Goal: Find contact information: Find contact information

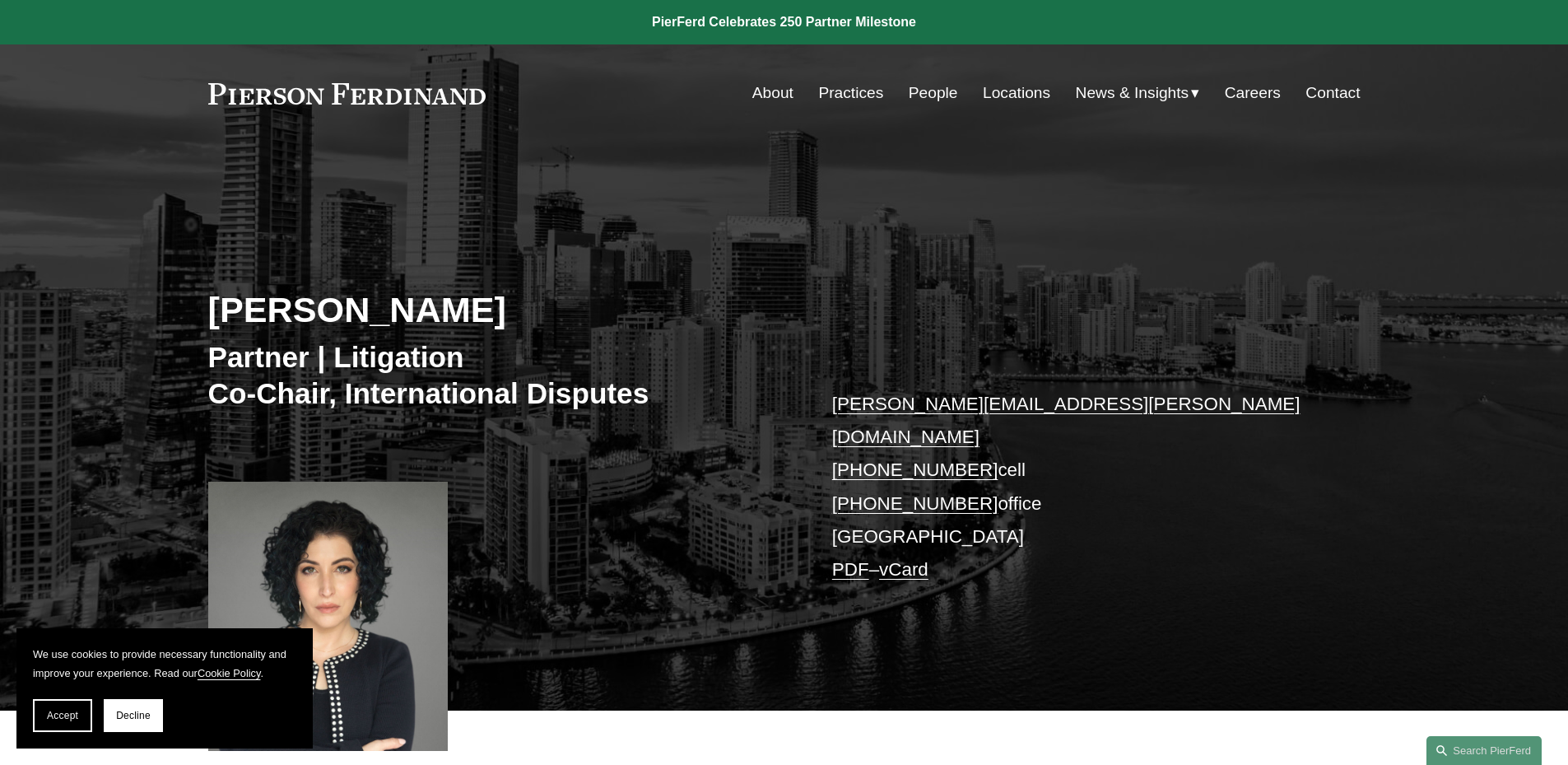
click at [995, 96] on link "Locations" at bounding box center [1017, 92] width 68 height 31
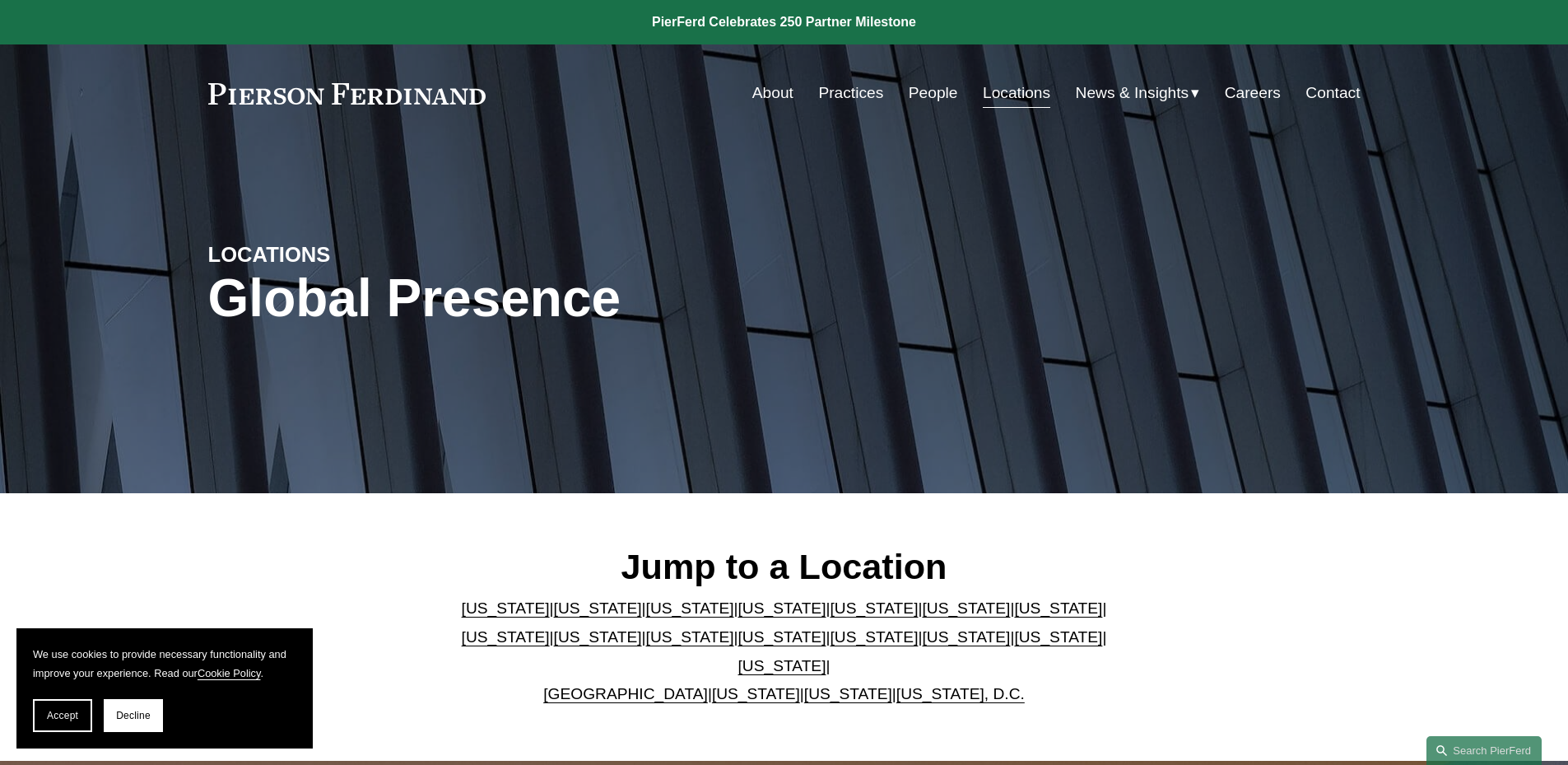
click at [830, 617] on link "[US_STATE]" at bounding box center [874, 607] width 88 height 17
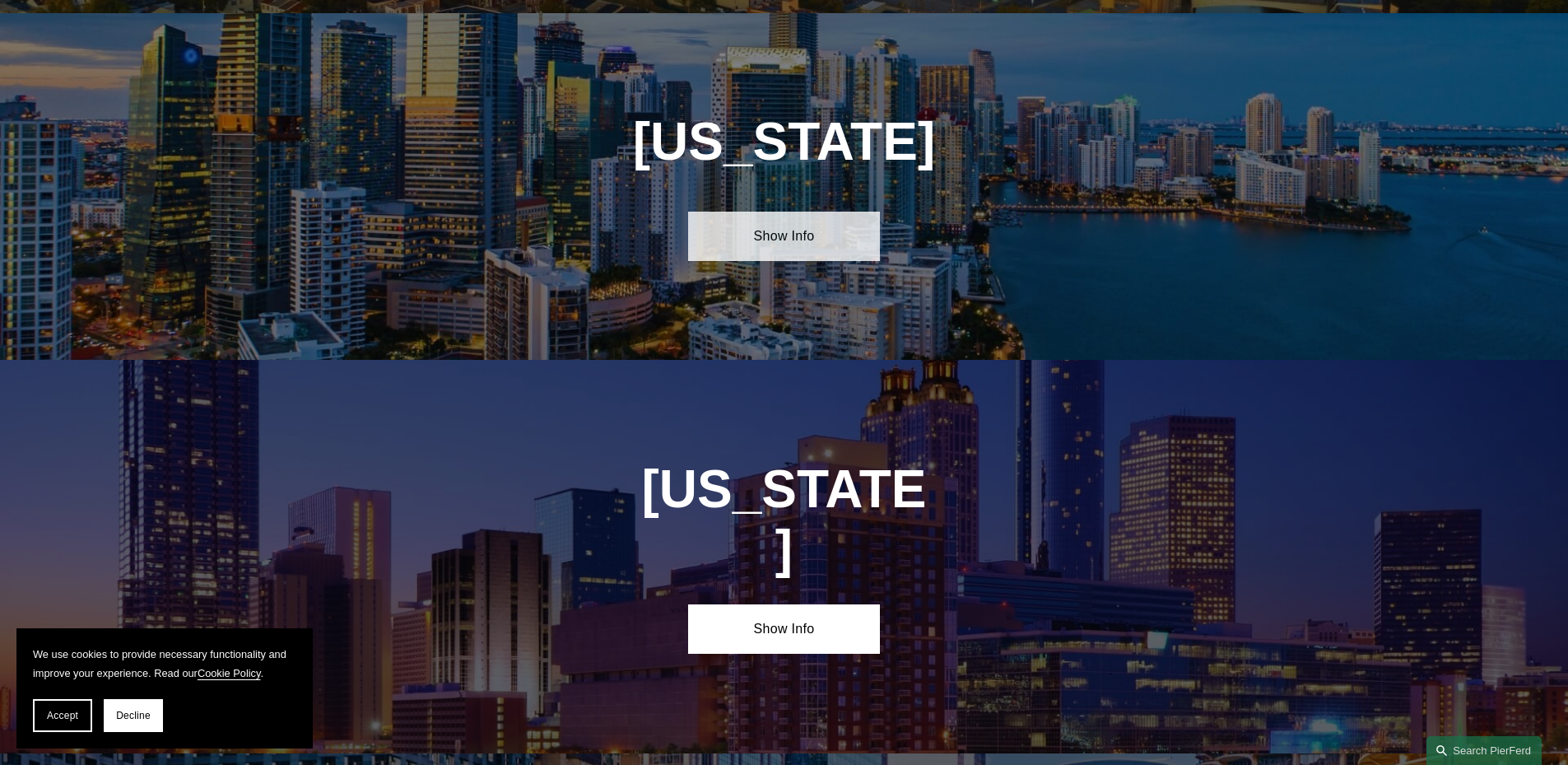
click at [775, 230] on link "Show Info" at bounding box center [784, 236] width 192 height 50
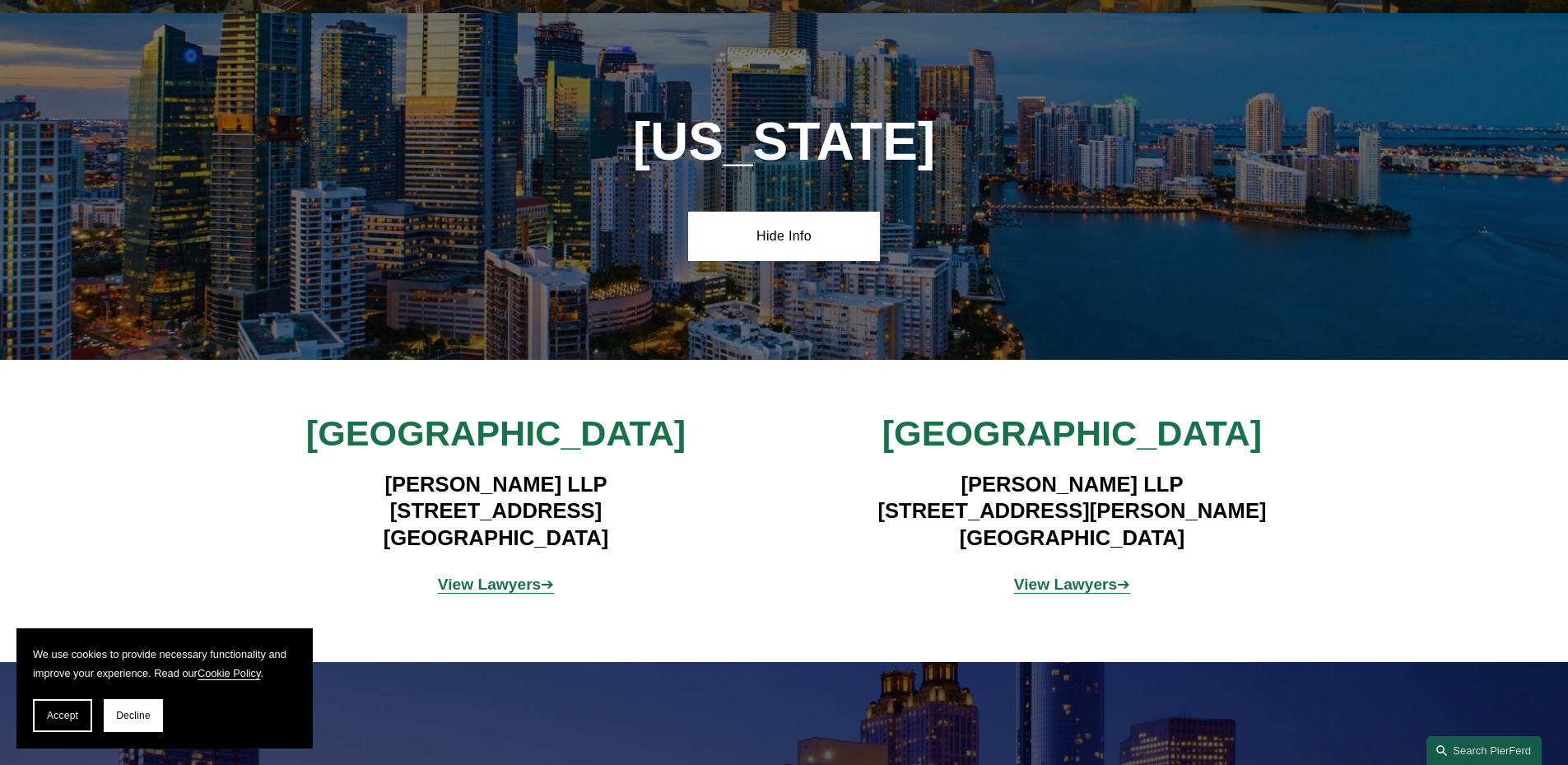
click at [504, 575] on strong "View Lawyers" at bounding box center [490, 583] width 103 height 17
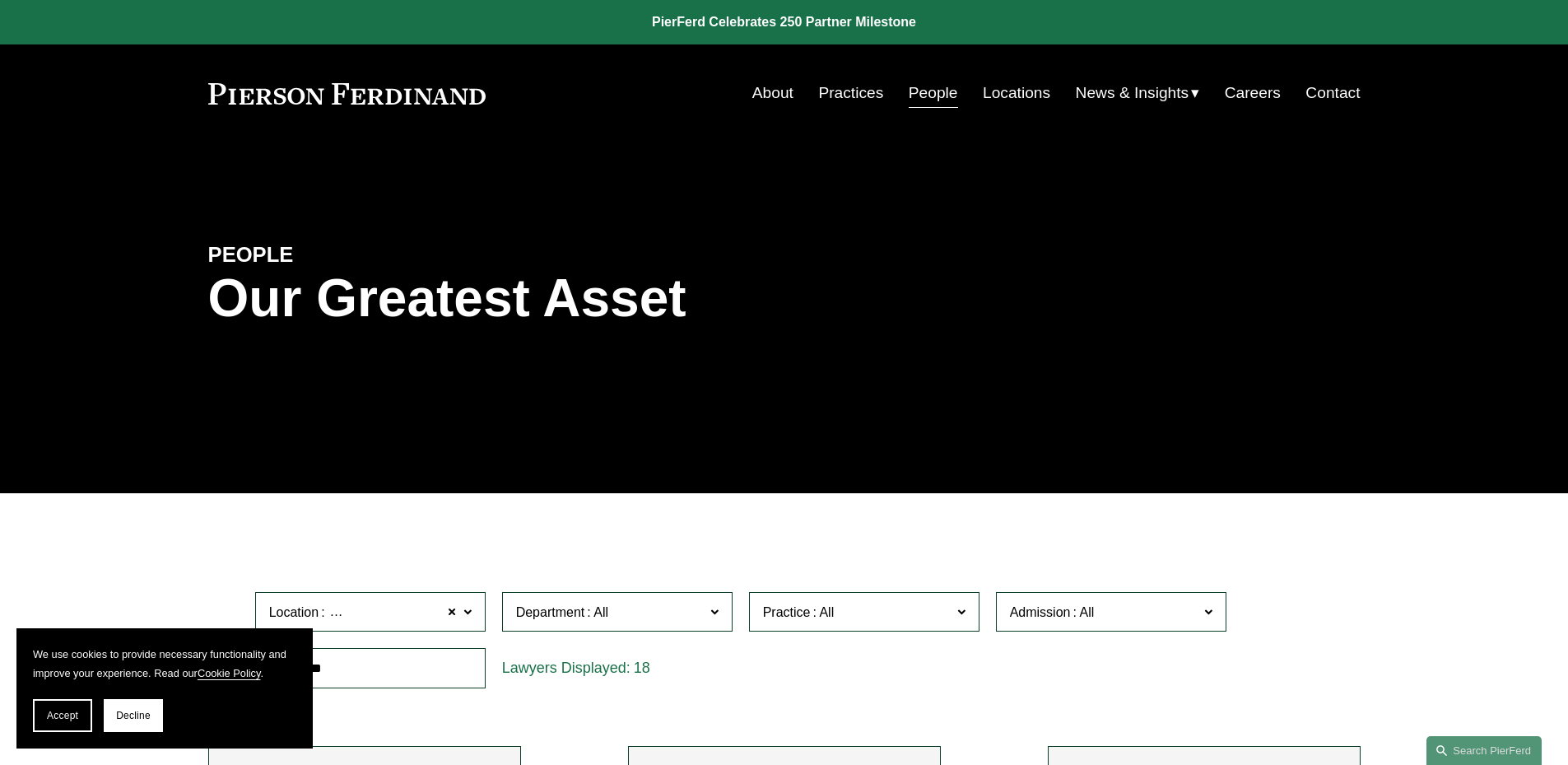
scroll to position [411, 0]
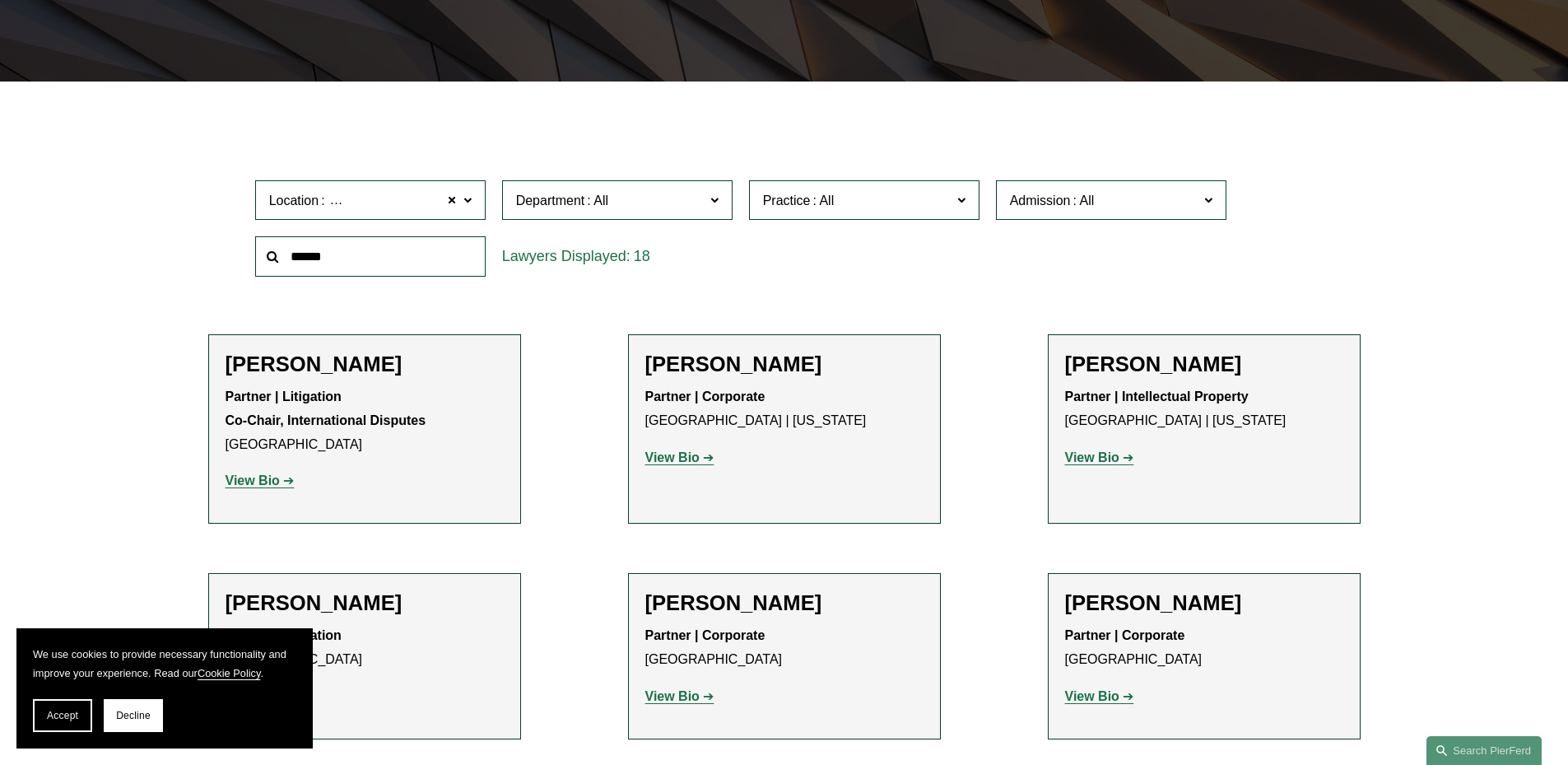
click at [49, 711] on span "Accept" at bounding box center [62, 716] width 31 height 12
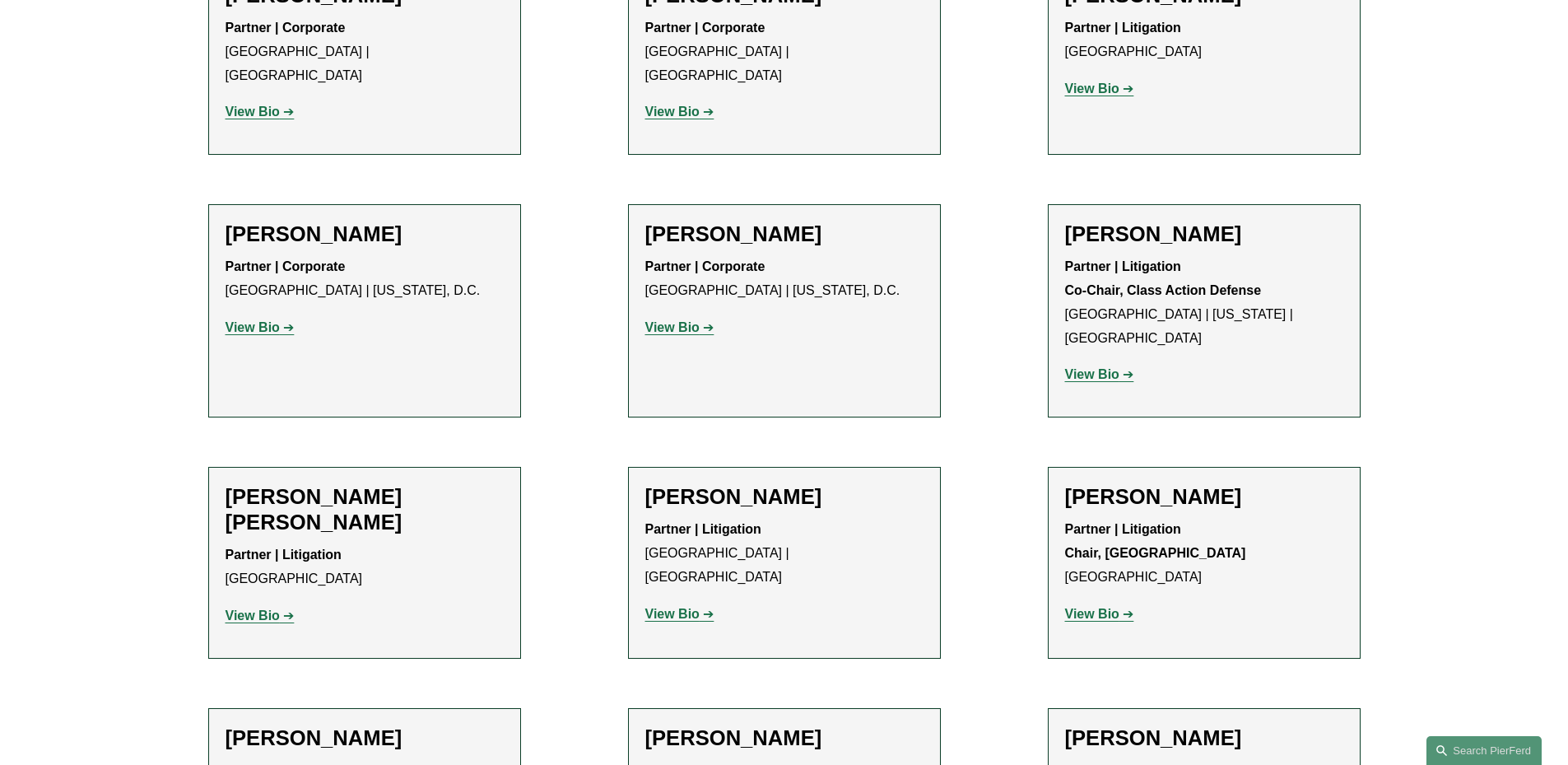
scroll to position [1317, 0]
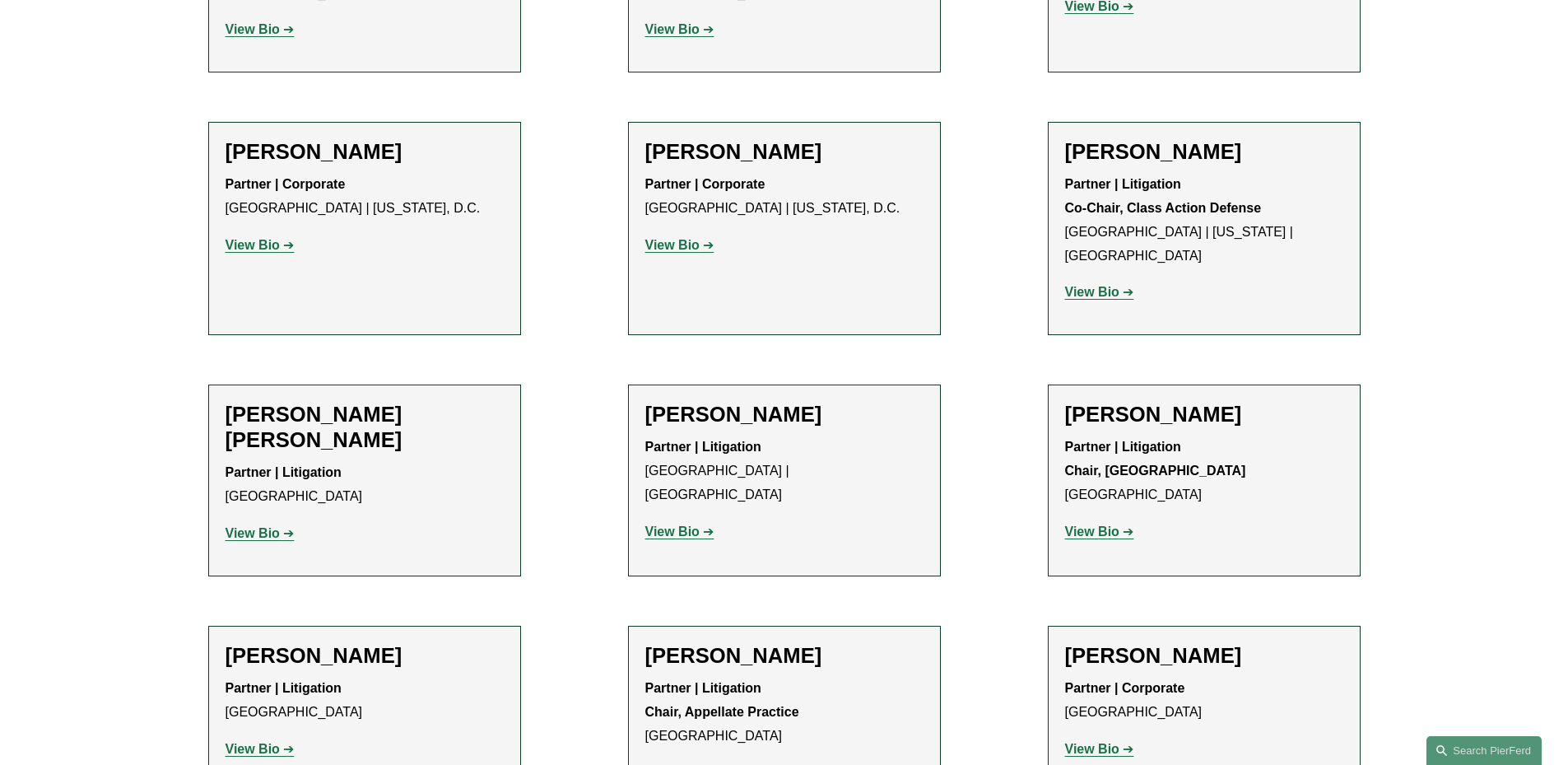
click at [758, 643] on h2 "Susan V. Warner" at bounding box center [784, 656] width 278 height 26
click at [681, 765] on strong "View Bio" at bounding box center [672, 772] width 55 height 14
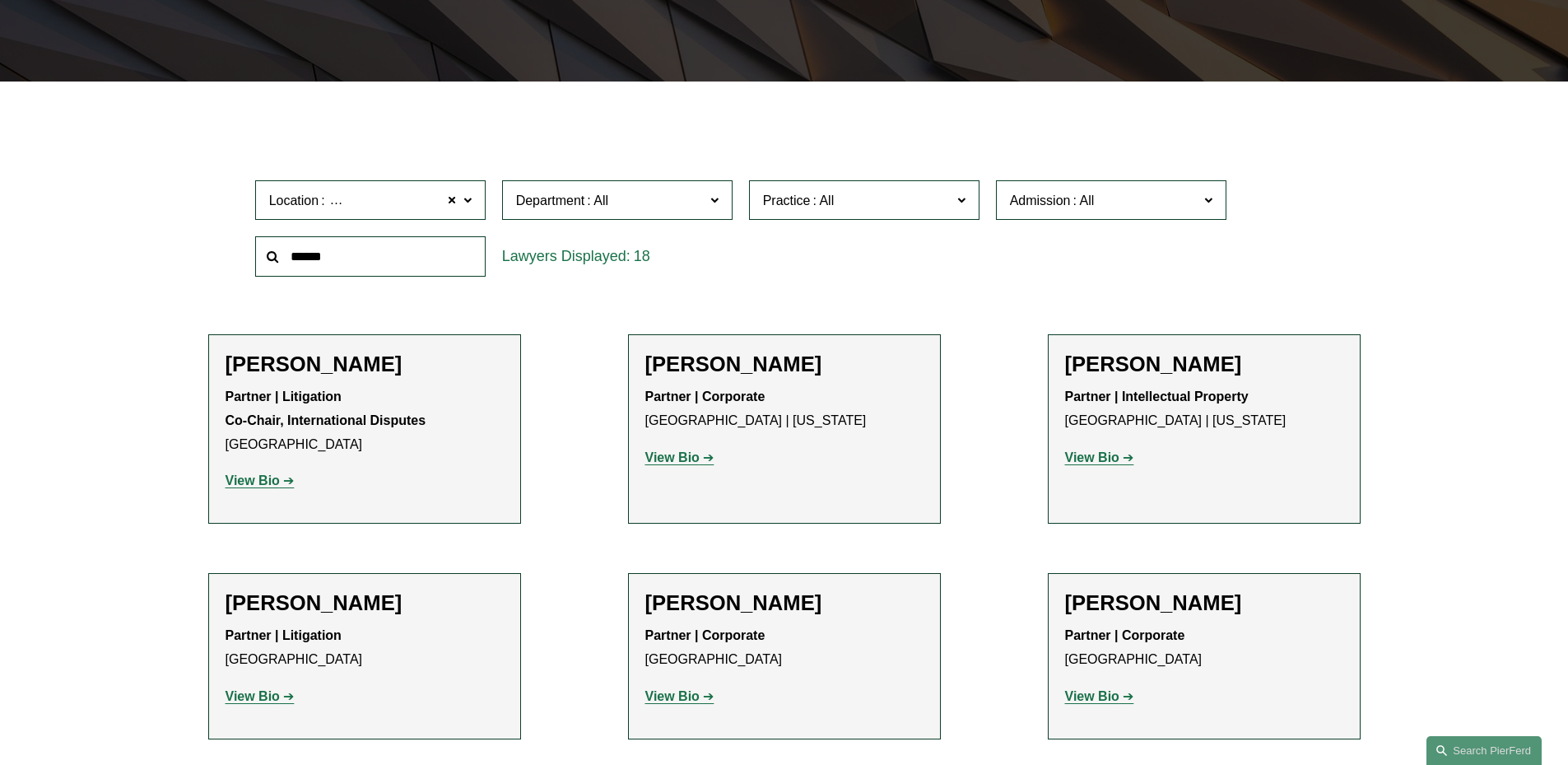
scroll to position [0, 0]
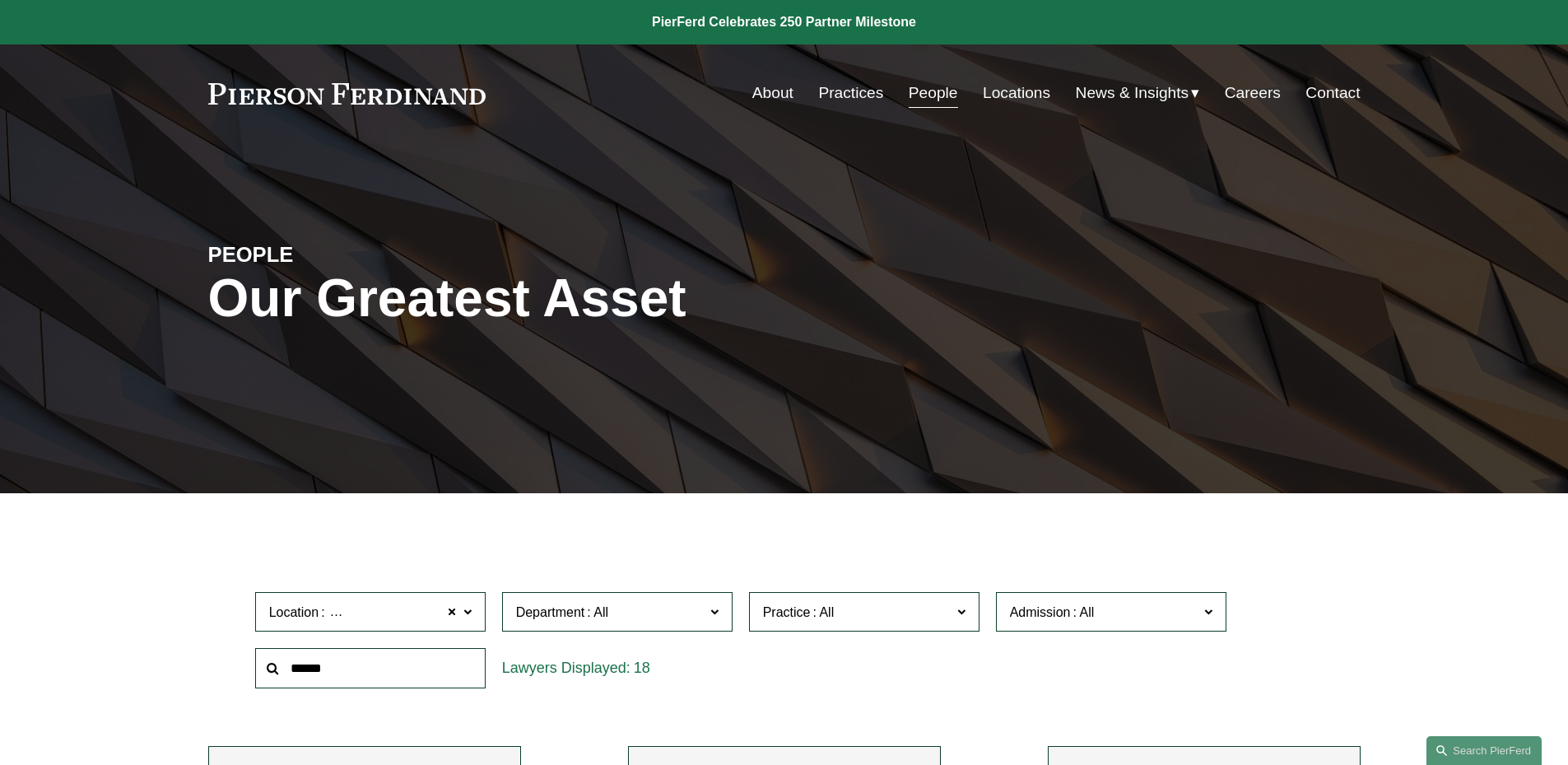
click at [765, 90] on link "About" at bounding box center [773, 92] width 41 height 31
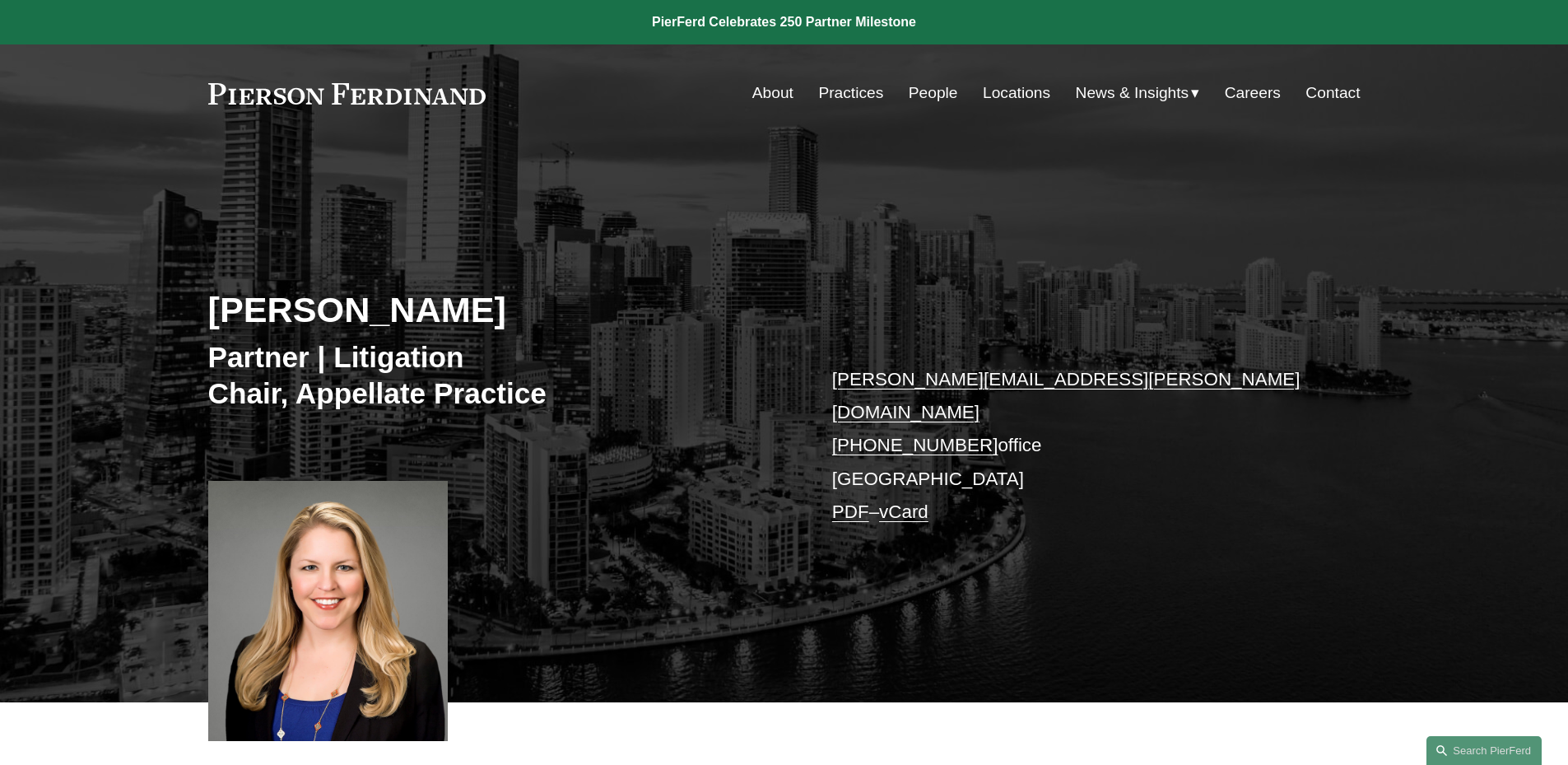
scroll to position [330, 0]
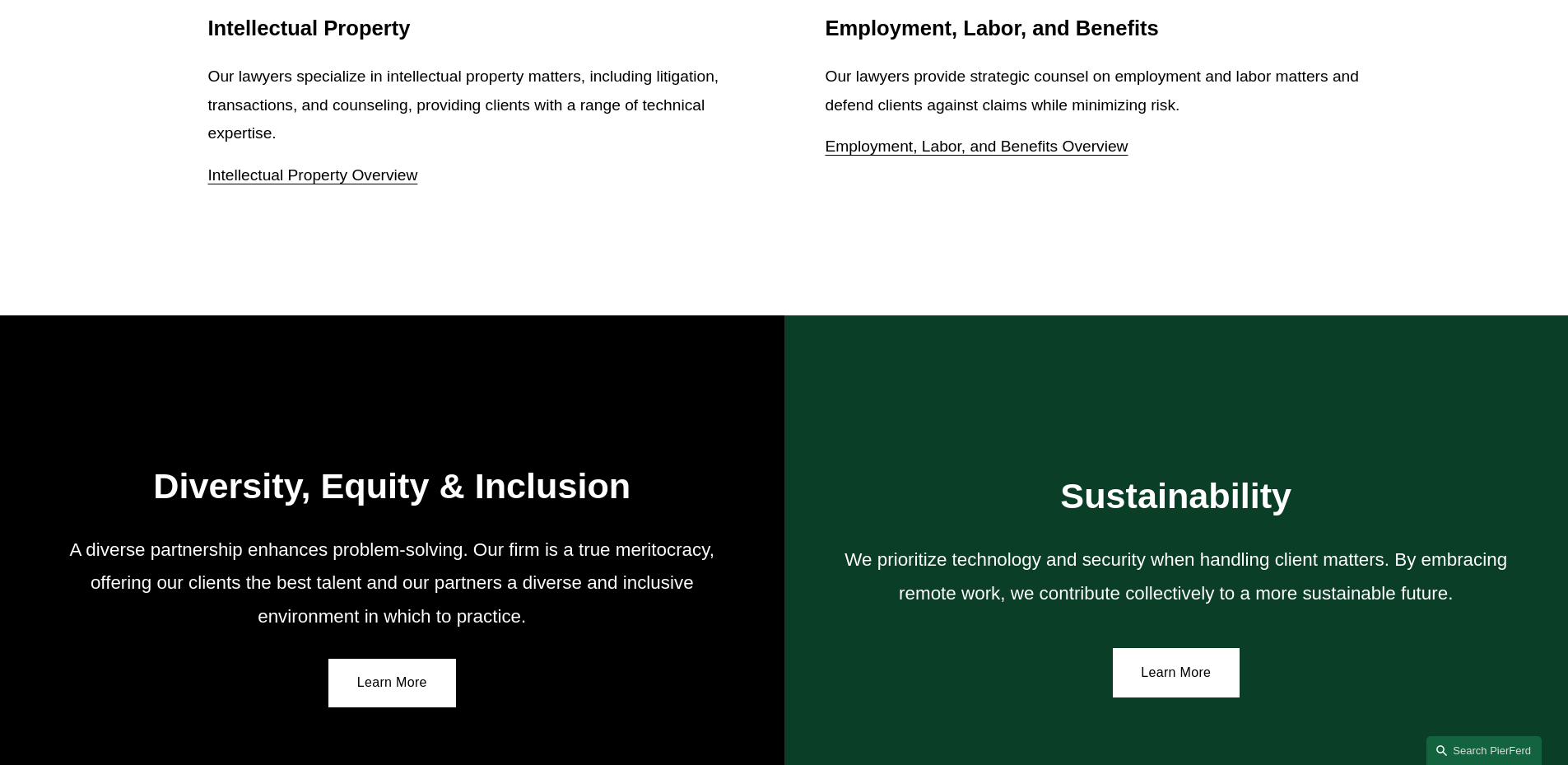
scroll to position [3027, 0]
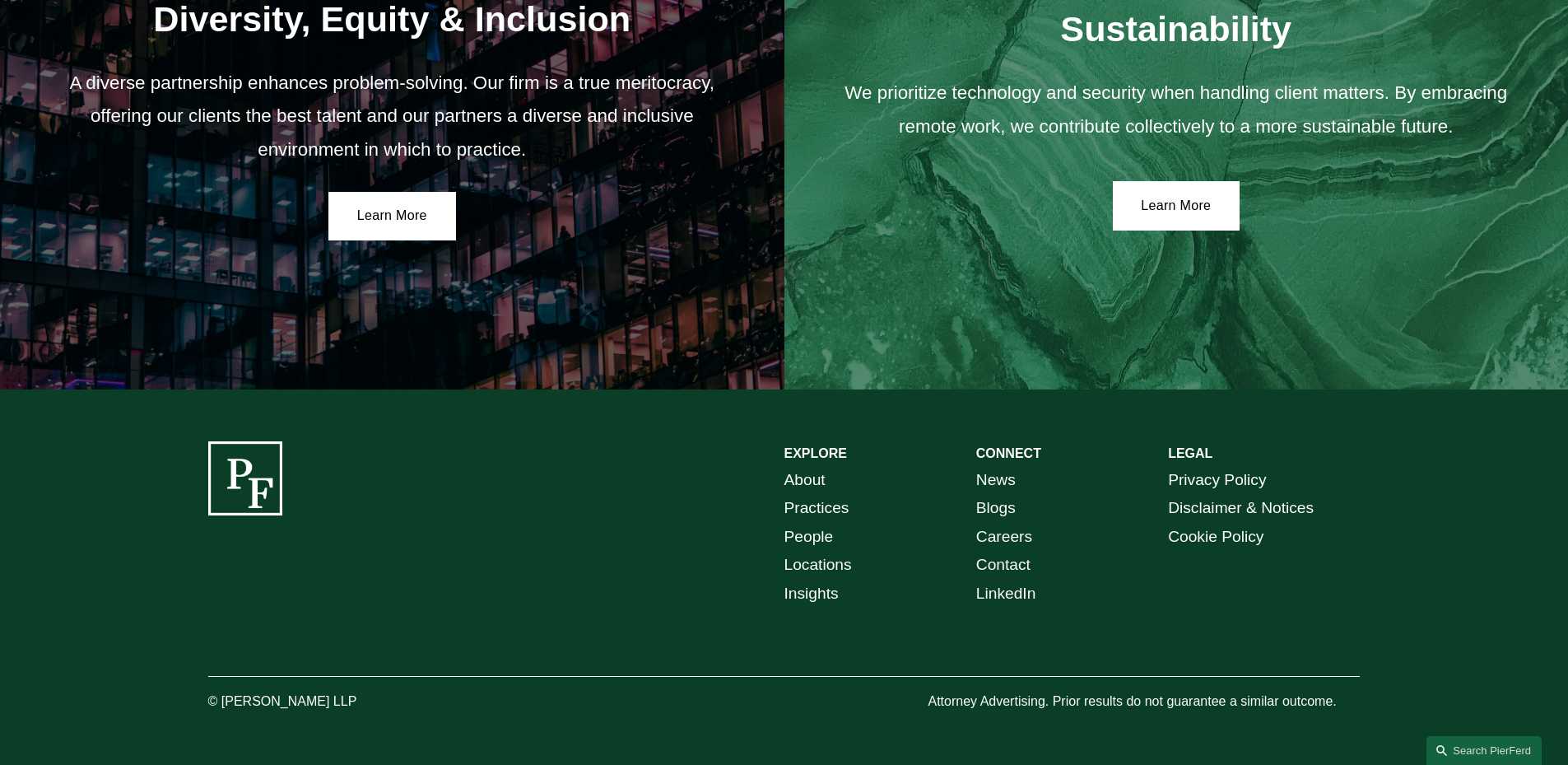
click at [836, 566] on link "Locations" at bounding box center [818, 565] width 68 height 29
